Goal: Task Accomplishment & Management: Manage account settings

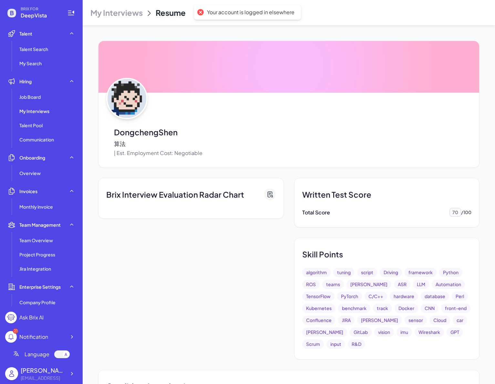
scroll to position [237, 0]
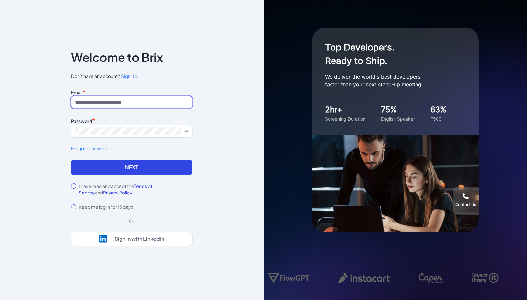
click at [129, 99] on input at bounding box center [131, 102] width 121 height 12
type input "**********"
click at [79, 184] on div "I have read and accept the Terms of Service and Privacy Policy" at bounding box center [131, 189] width 121 height 13
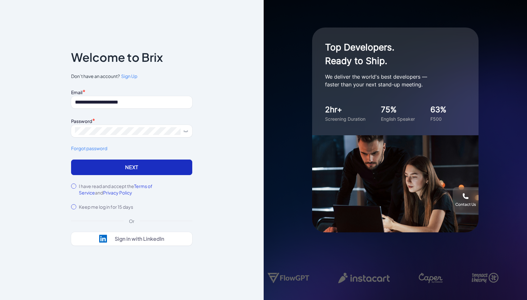
click at [102, 173] on button "Next" at bounding box center [131, 167] width 121 height 16
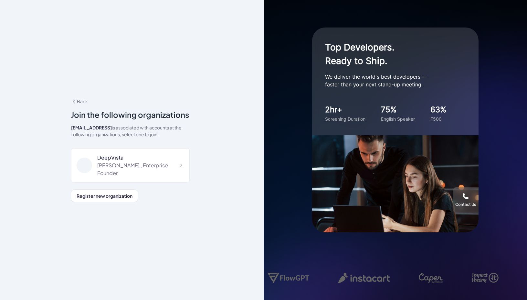
click at [102, 173] on div "Jing Conan Wang , Enterprise Founder" at bounding box center [140, 169] width 87 height 16
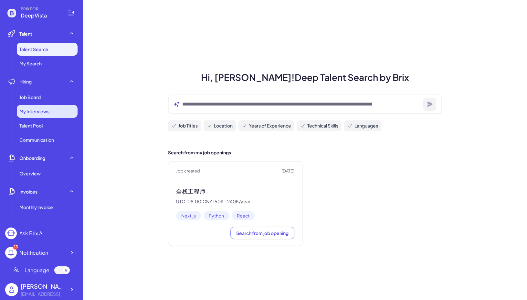
click at [51, 113] on div "My Interviews" at bounding box center [47, 111] width 61 height 13
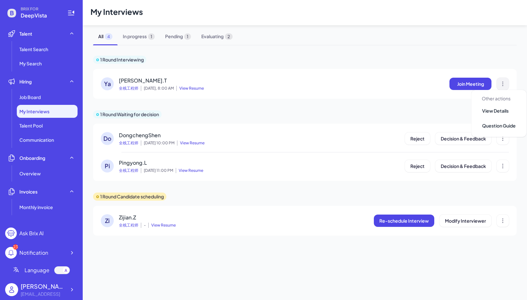
click at [505, 83] on icon at bounding box center [503, 83] width 6 height 6
click at [130, 77] on span "Yao.T" at bounding box center [143, 80] width 48 height 7
click at [141, 35] on span "In progress 1" at bounding box center [139, 36] width 42 height 17
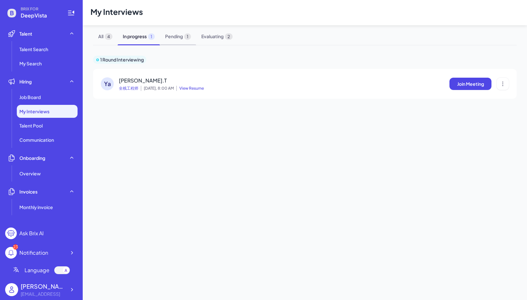
click at [182, 35] on span "Pending 1" at bounding box center [178, 36] width 36 height 17
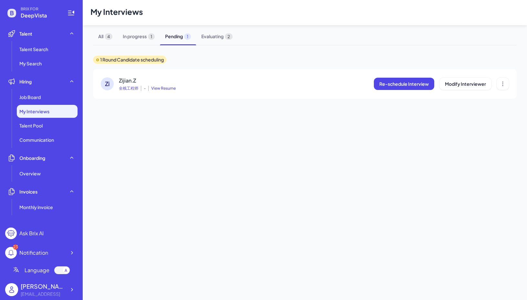
click at [104, 38] on span "All 4" at bounding box center [105, 36] width 25 height 17
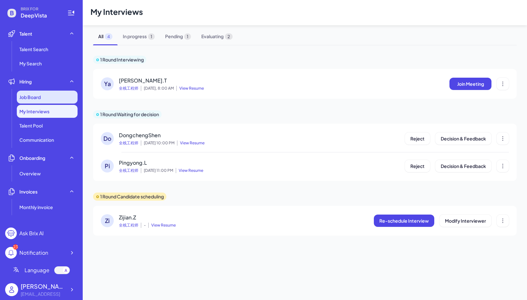
click at [52, 102] on div "Job Board" at bounding box center [47, 96] width 61 height 13
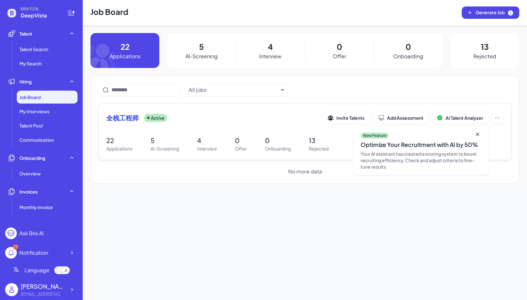
click at [114, 145] on p "Applications" at bounding box center [119, 148] width 26 height 7
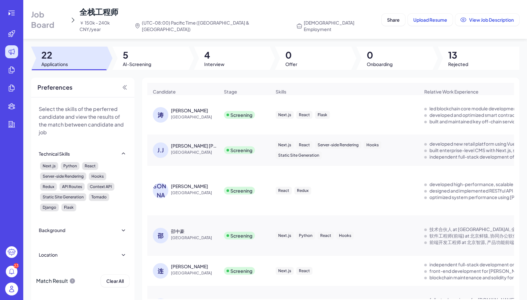
click at [177, 183] on div "杨鸿" at bounding box center [189, 186] width 37 height 6
